Goal: Check status: Check status

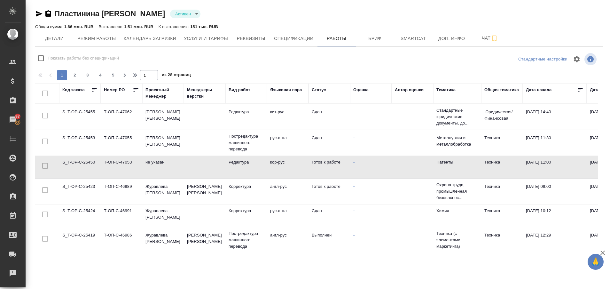
click at [86, 160] on td "S_T-OP-C-25450" at bounding box center [80, 167] width 42 height 22
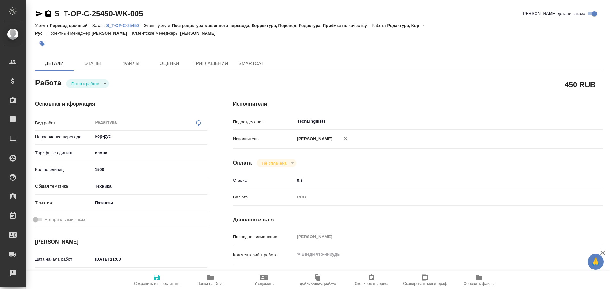
type textarea "x"
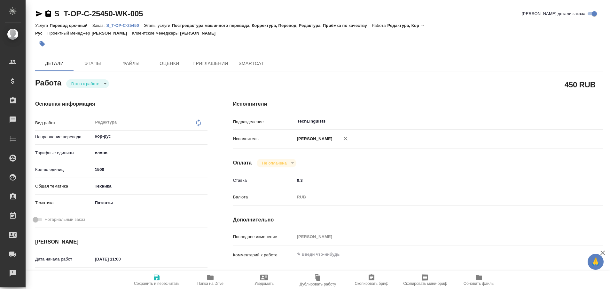
type textarea "x"
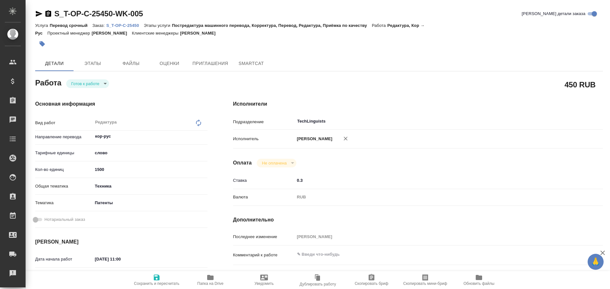
type textarea "x"
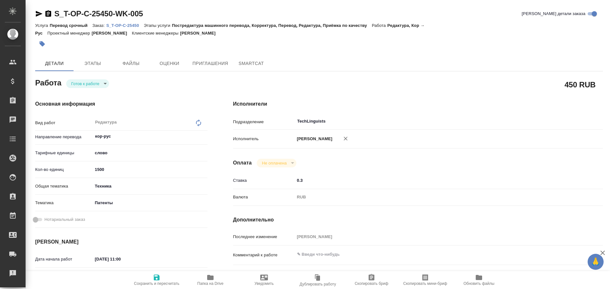
click at [125, 25] on p "S_T-OP-C-25450" at bounding box center [124, 25] width 37 height 5
type textarea "x"
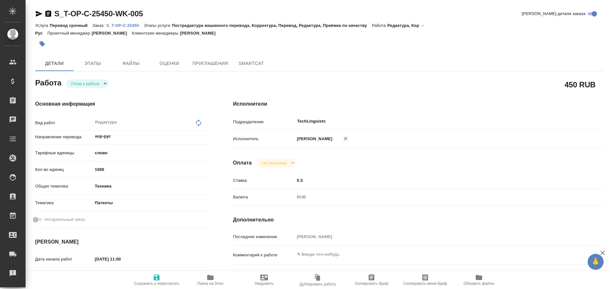
type textarea "x"
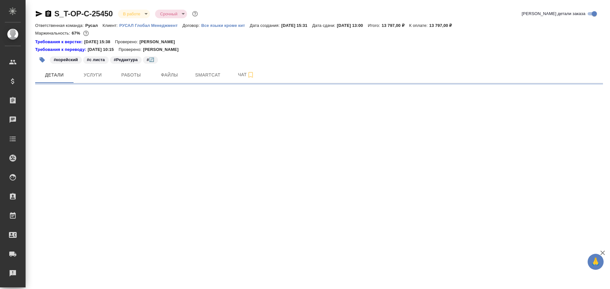
select select "RU"
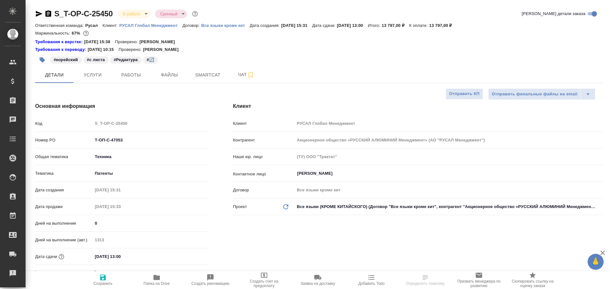
type textarea "x"
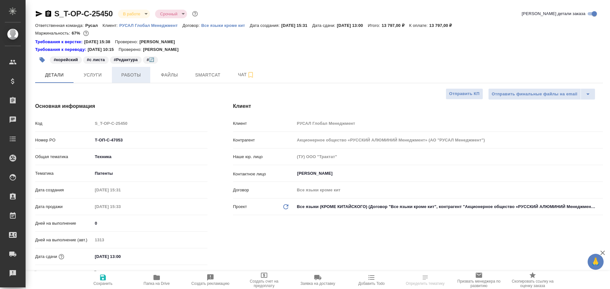
type textarea "x"
click at [130, 77] on span "Работы" at bounding box center [131, 75] width 31 height 8
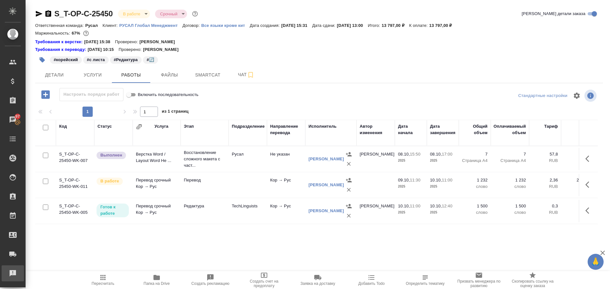
click at [13, 274] on div "Рекламации" at bounding box center [5, 273] width 16 height 10
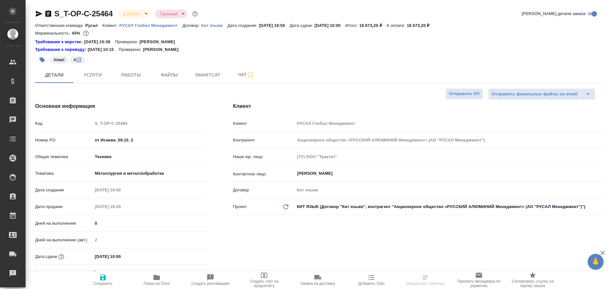
select select "RU"
click at [136, 73] on span "Работы" at bounding box center [131, 75] width 31 height 8
